Goal: Task Accomplishment & Management: Manage account settings

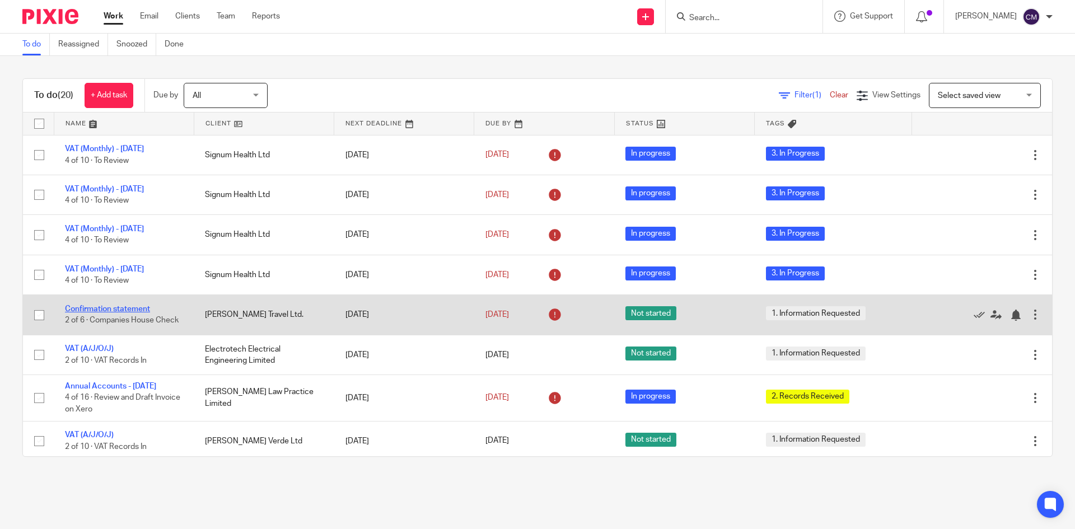
click at [115, 308] on link "Confirmation statement" at bounding box center [107, 309] width 85 height 8
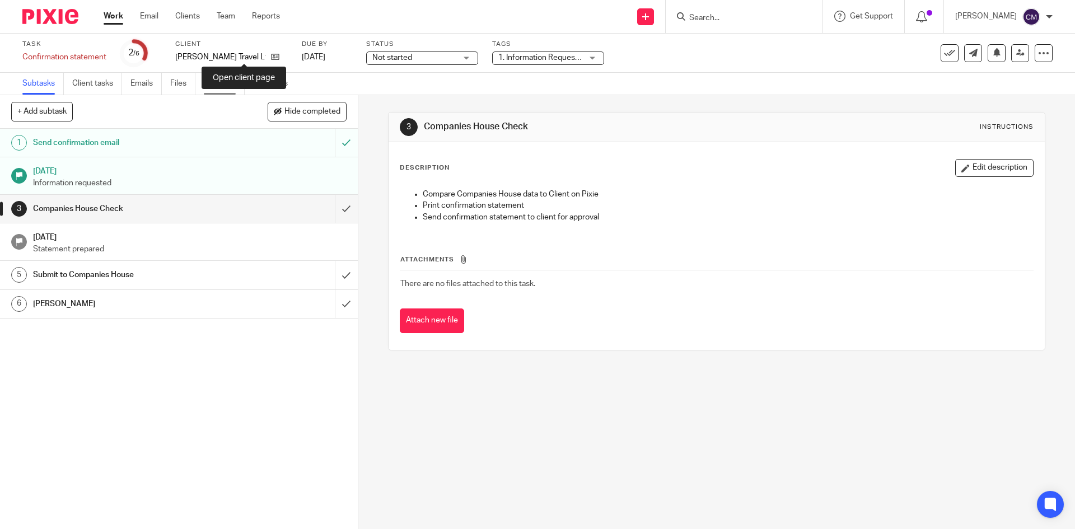
click at [214, 83] on link "Notes (1)" at bounding box center [224, 84] width 41 height 22
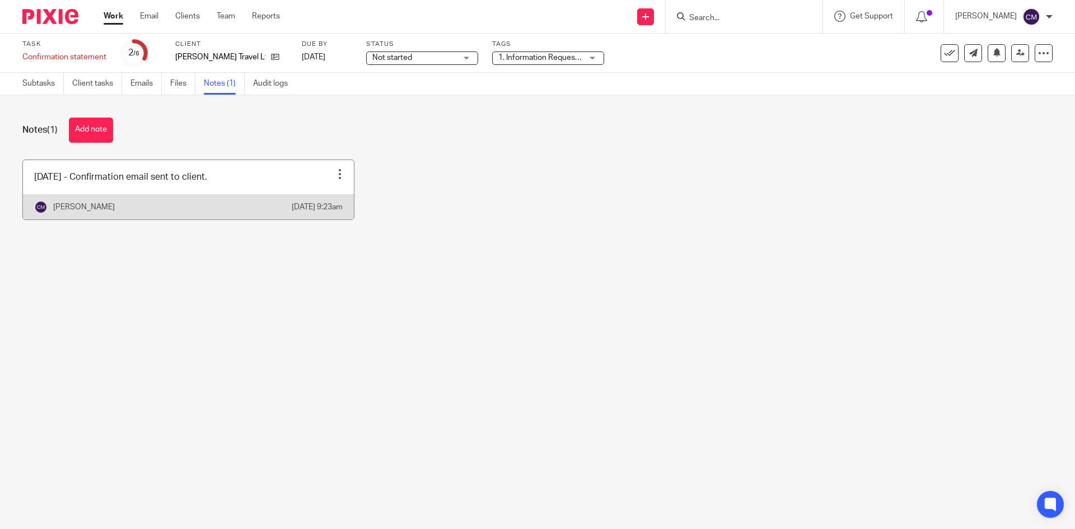
click at [337, 177] on div at bounding box center [339, 174] width 11 height 11
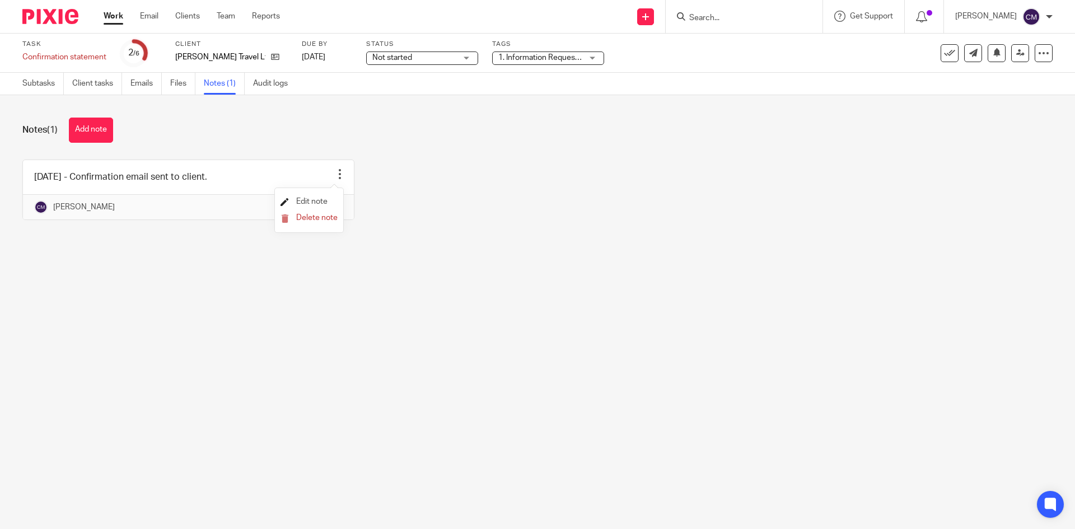
click at [315, 203] on span "Edit note" at bounding box center [311, 202] width 31 height 8
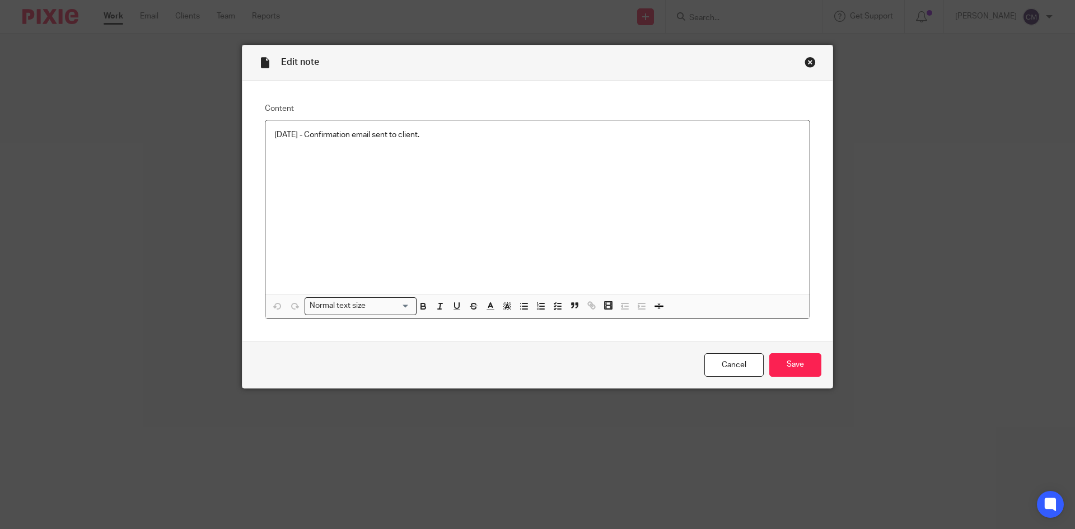
click at [450, 137] on p "01/08/2025 - Confirmation email sent to client." at bounding box center [537, 134] width 526 height 11
click at [796, 372] on input "Save" at bounding box center [796, 365] width 52 height 24
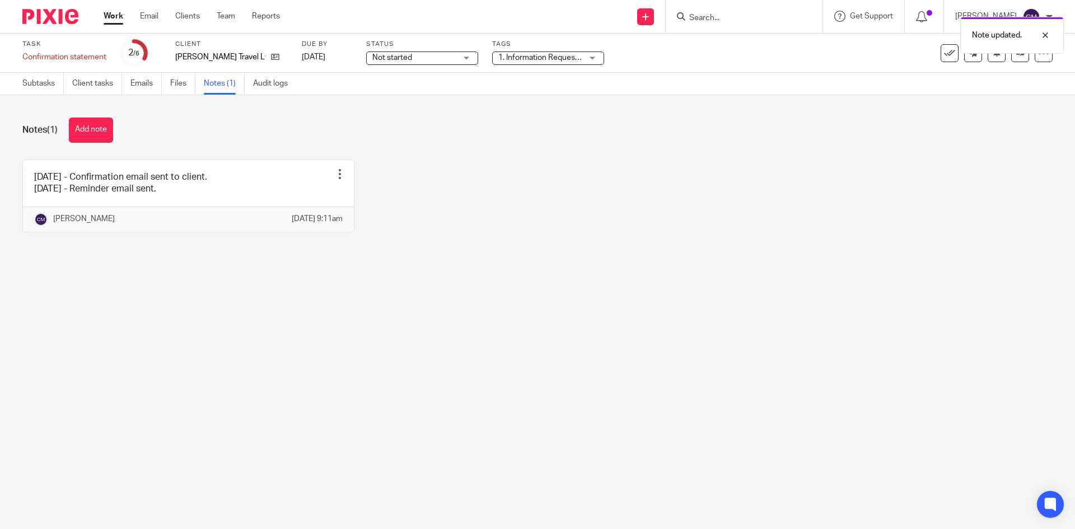
click at [538, 62] on span "1. Information Requested" at bounding box center [540, 58] width 84 height 12
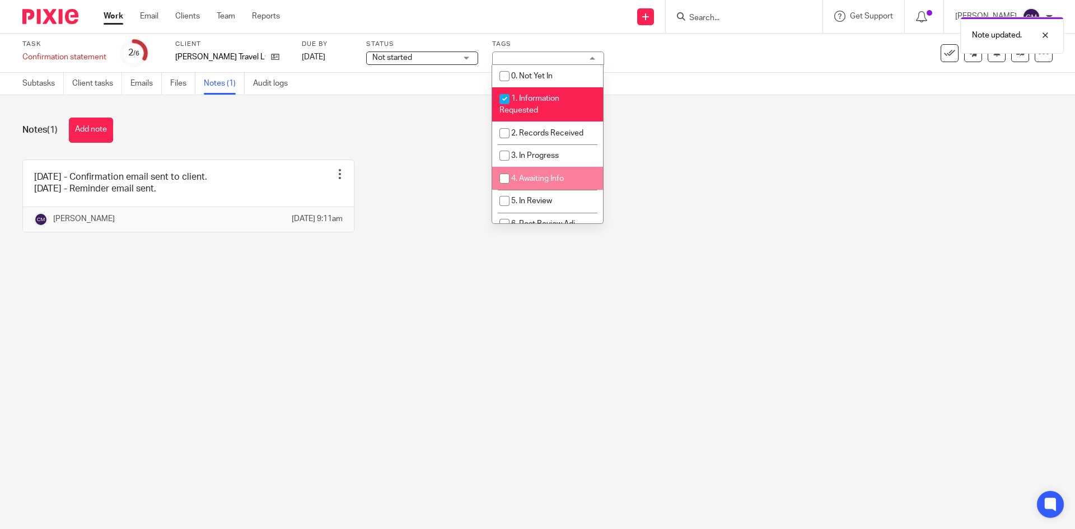
click at [528, 185] on li "4. Awaiting Info" at bounding box center [547, 178] width 111 height 23
checkbox input "true"
click at [120, 20] on link "Work" at bounding box center [114, 16] width 20 height 11
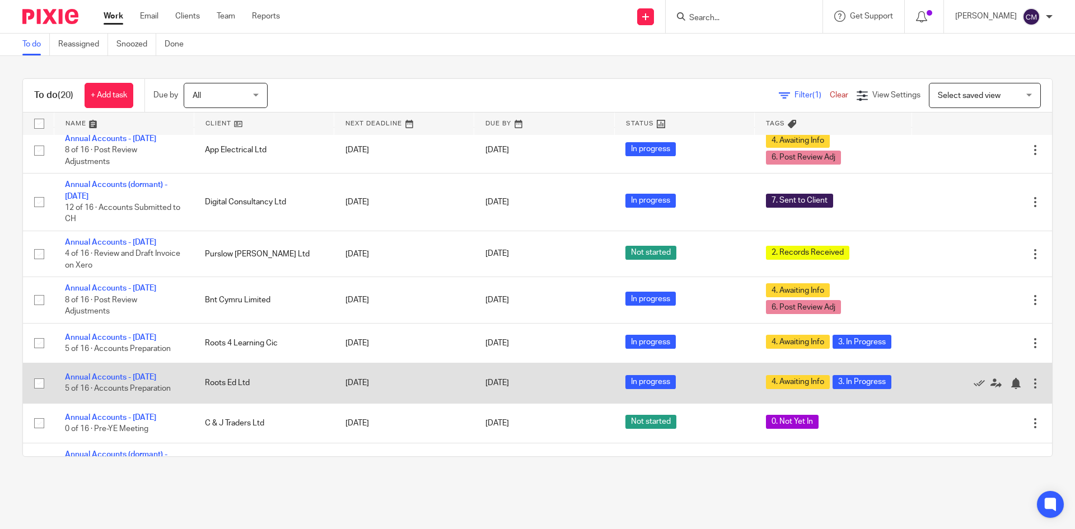
scroll to position [455, 0]
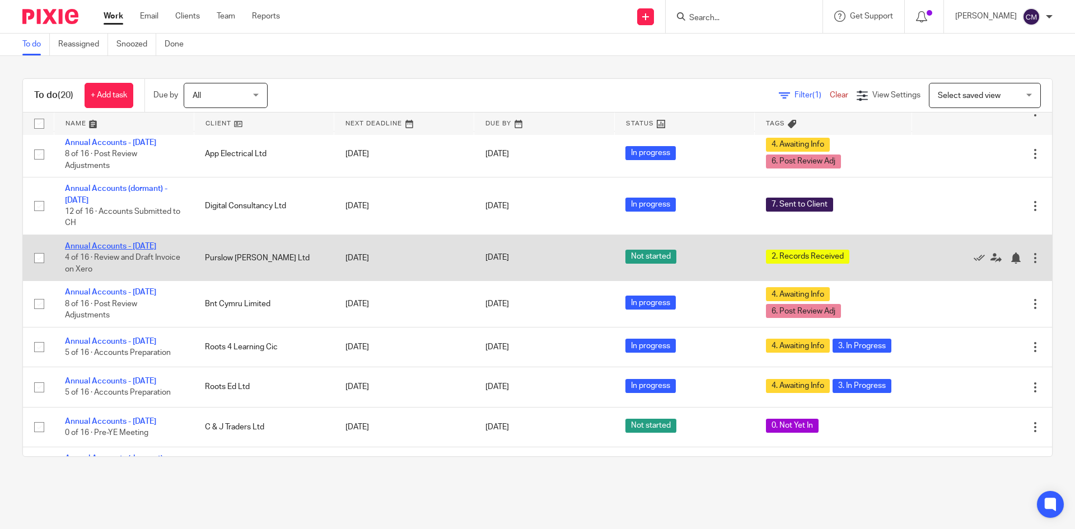
click at [132, 250] on link "Annual Accounts - [DATE]" at bounding box center [110, 246] width 91 height 8
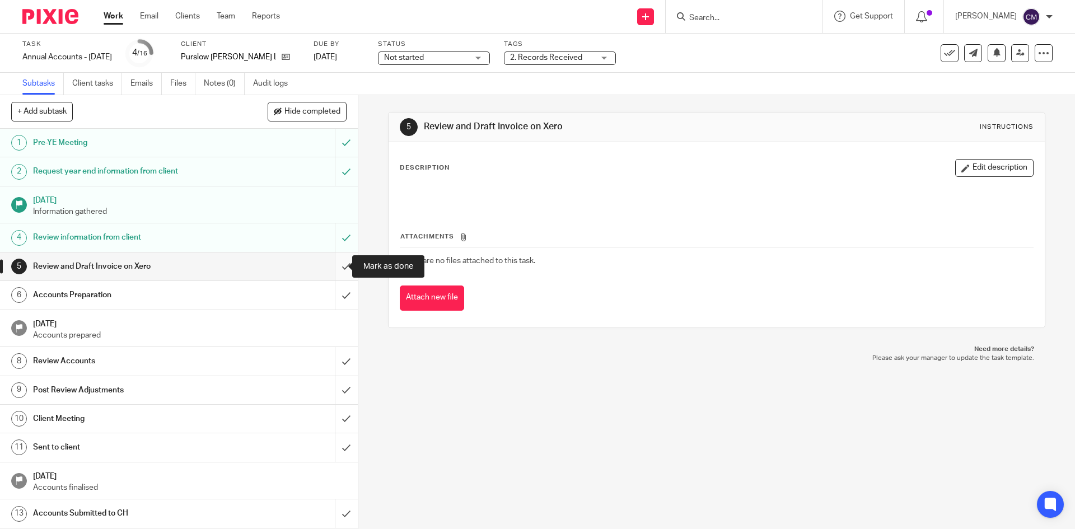
click at [334, 264] on input "submit" at bounding box center [179, 267] width 358 height 28
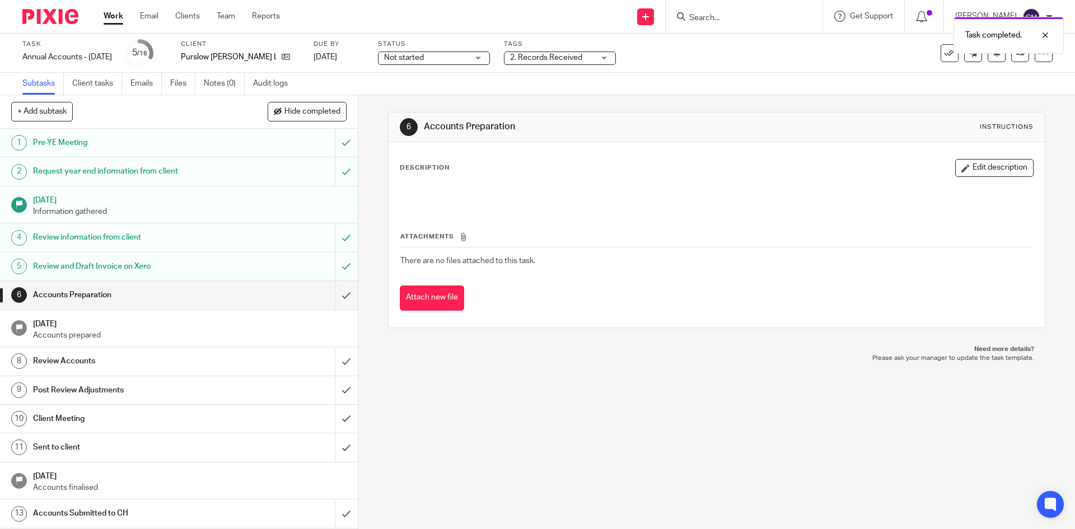
click at [468, 60] on span "Not started" at bounding box center [426, 58] width 84 height 12
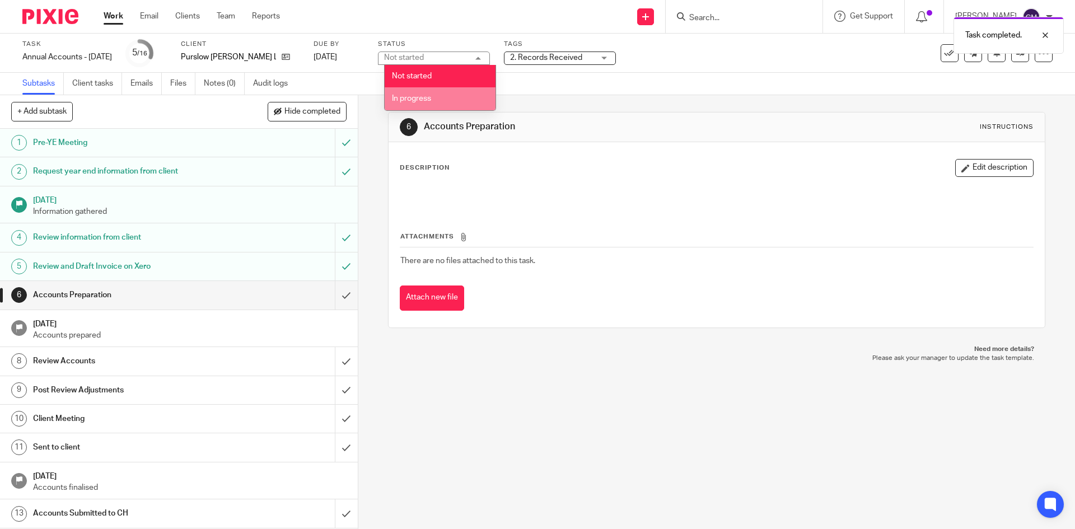
click at [465, 89] on li "In progress" at bounding box center [440, 98] width 111 height 23
click at [539, 57] on span "2. Records Received" at bounding box center [546, 58] width 72 height 8
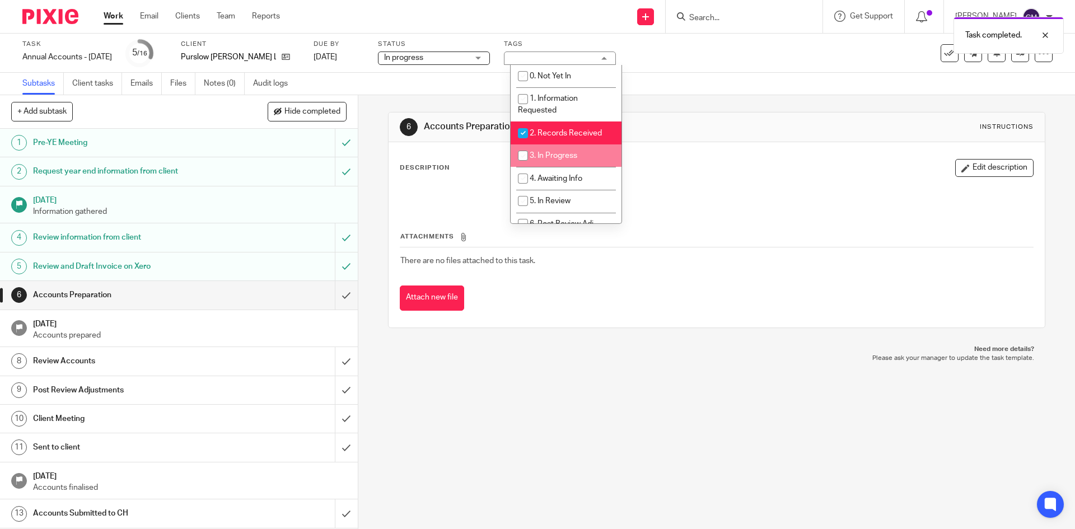
click at [541, 150] on li "3. In Progress" at bounding box center [566, 155] width 111 height 23
checkbox input "true"
click at [538, 132] on span "2. Records Received" at bounding box center [566, 133] width 72 height 8
checkbox input "false"
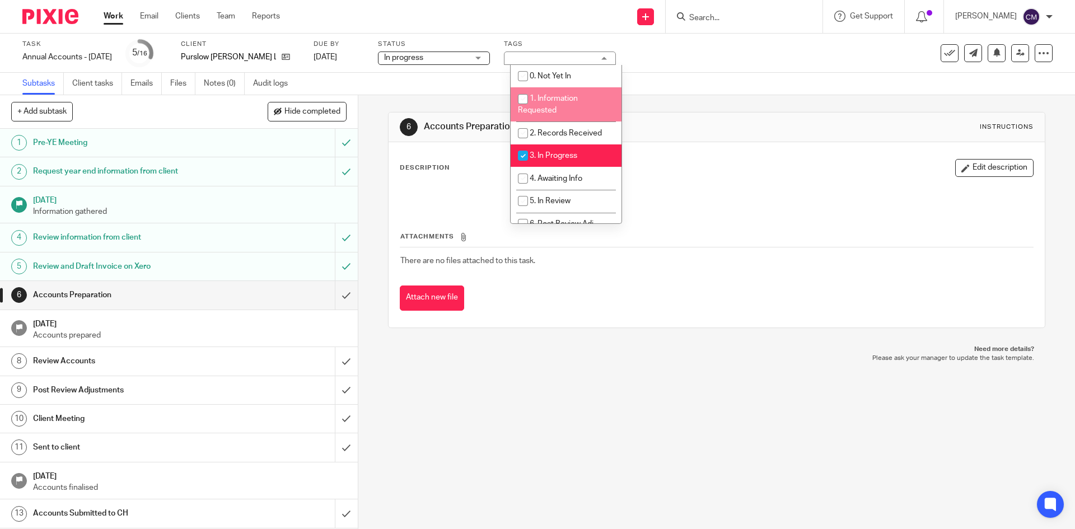
click at [674, 108] on div "6 Accounts Preparation Instructions Description Edit description Attachments Th…" at bounding box center [716, 220] width 657 height 250
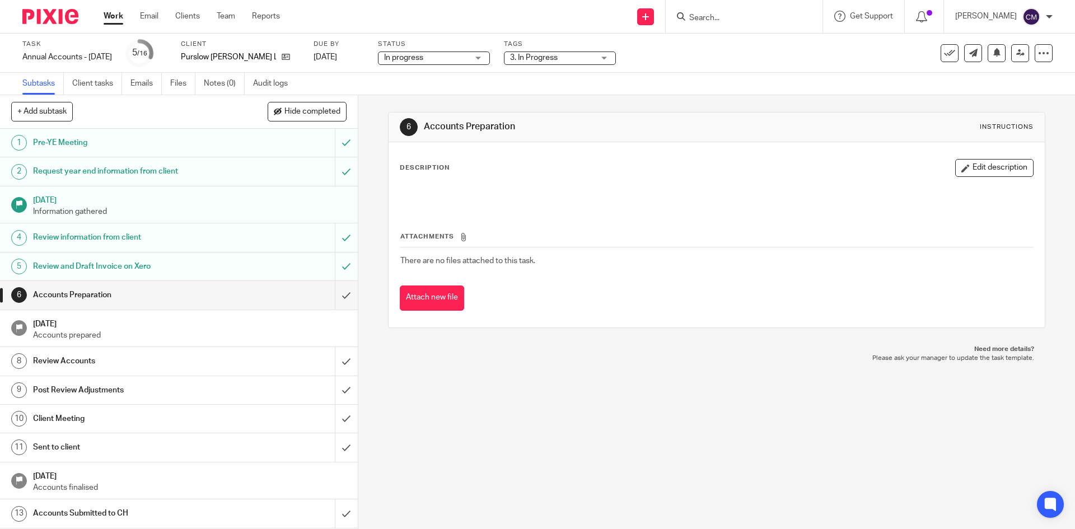
click at [118, 17] on link "Work" at bounding box center [114, 16] width 20 height 11
